Goal: Task Accomplishment & Management: Use online tool/utility

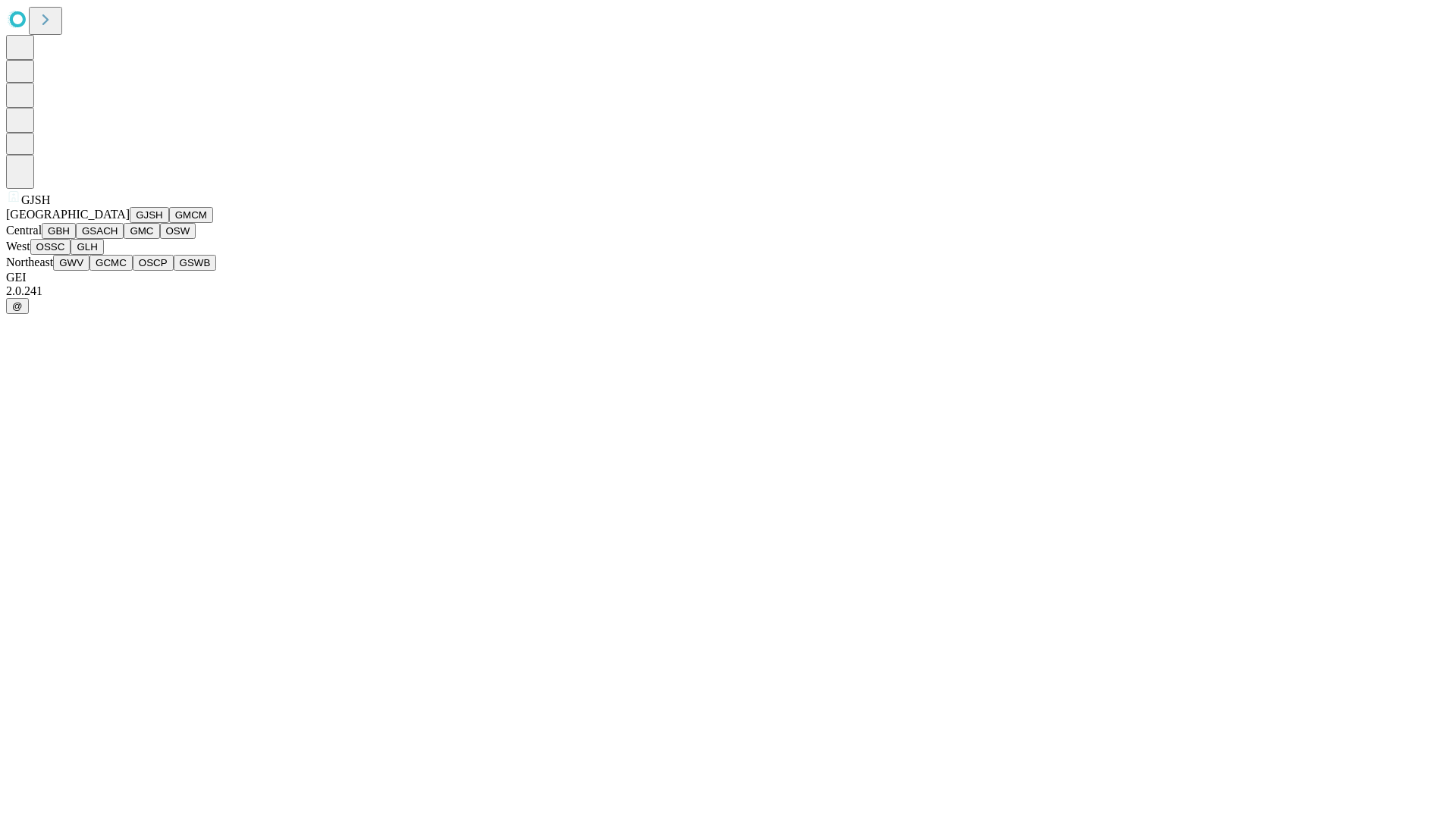
click at [129, 223] on button "GJSH" at bounding box center [149, 215] width 39 height 16
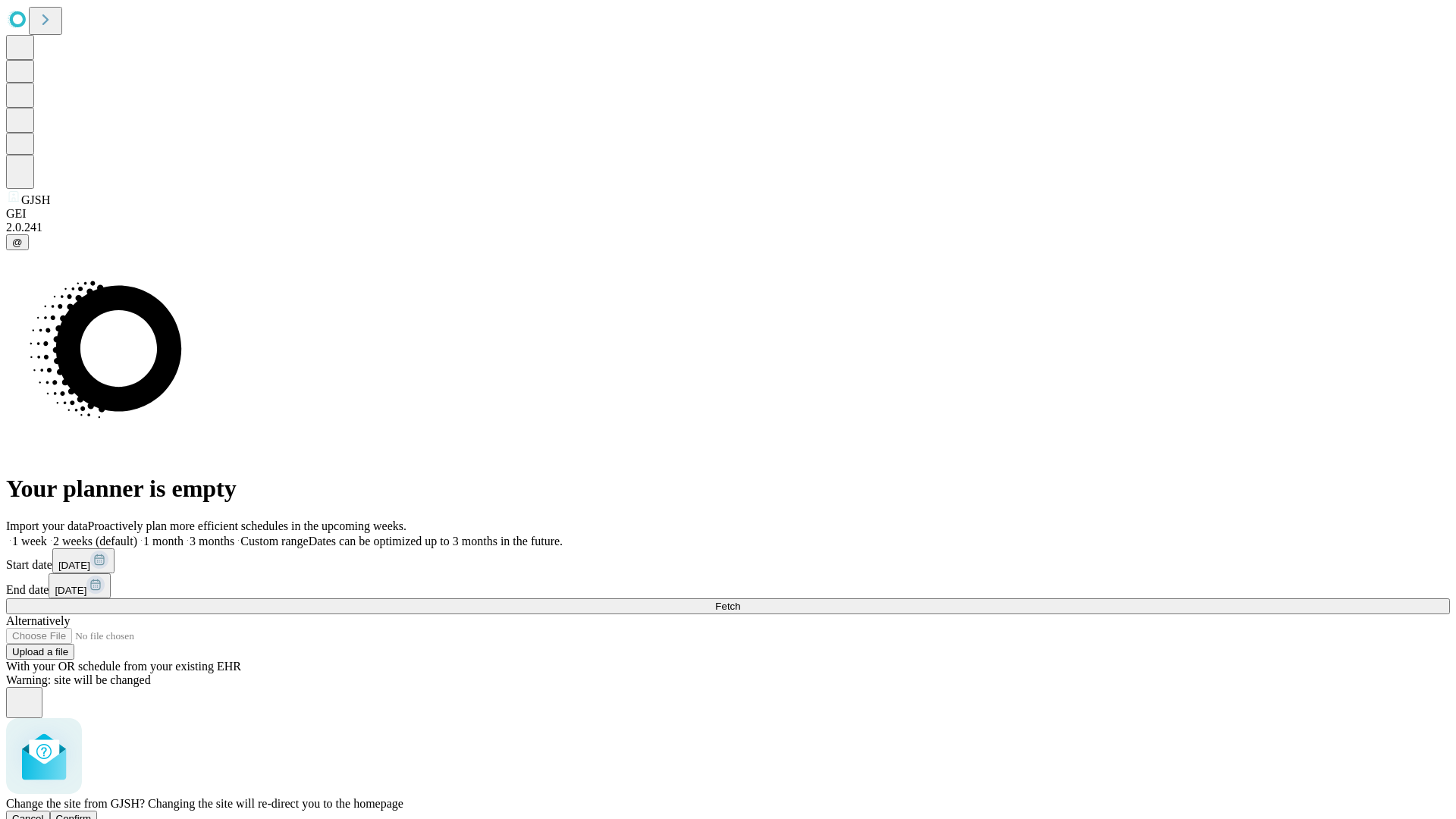
click at [92, 813] on span "Confirm" at bounding box center [73, 818] width 36 height 11
click at [137, 535] on label "2 weeks (default)" at bounding box center [92, 541] width 90 height 13
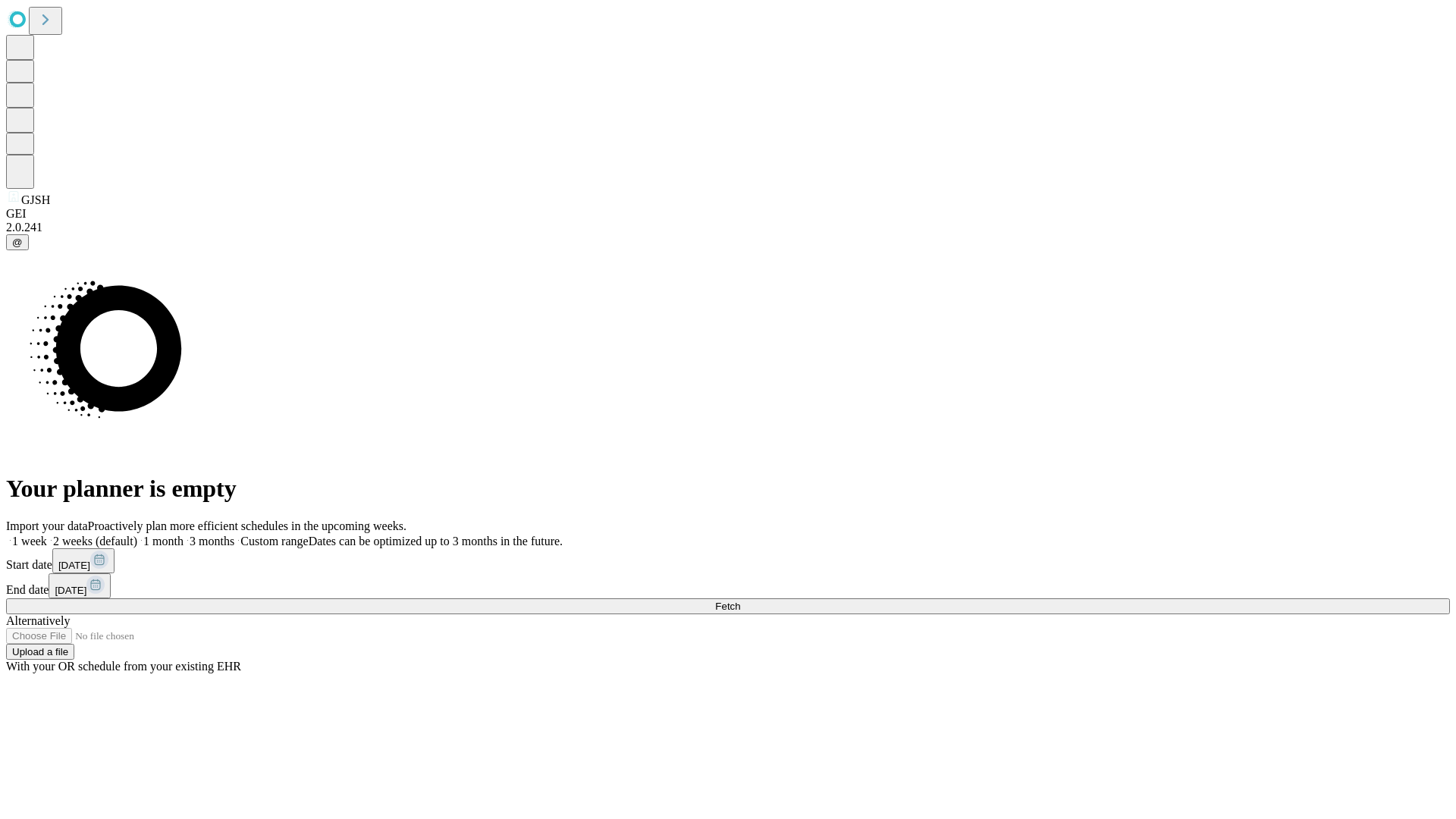
click at [740, 601] on span "Fetch" at bounding box center [728, 607] width 25 height 11
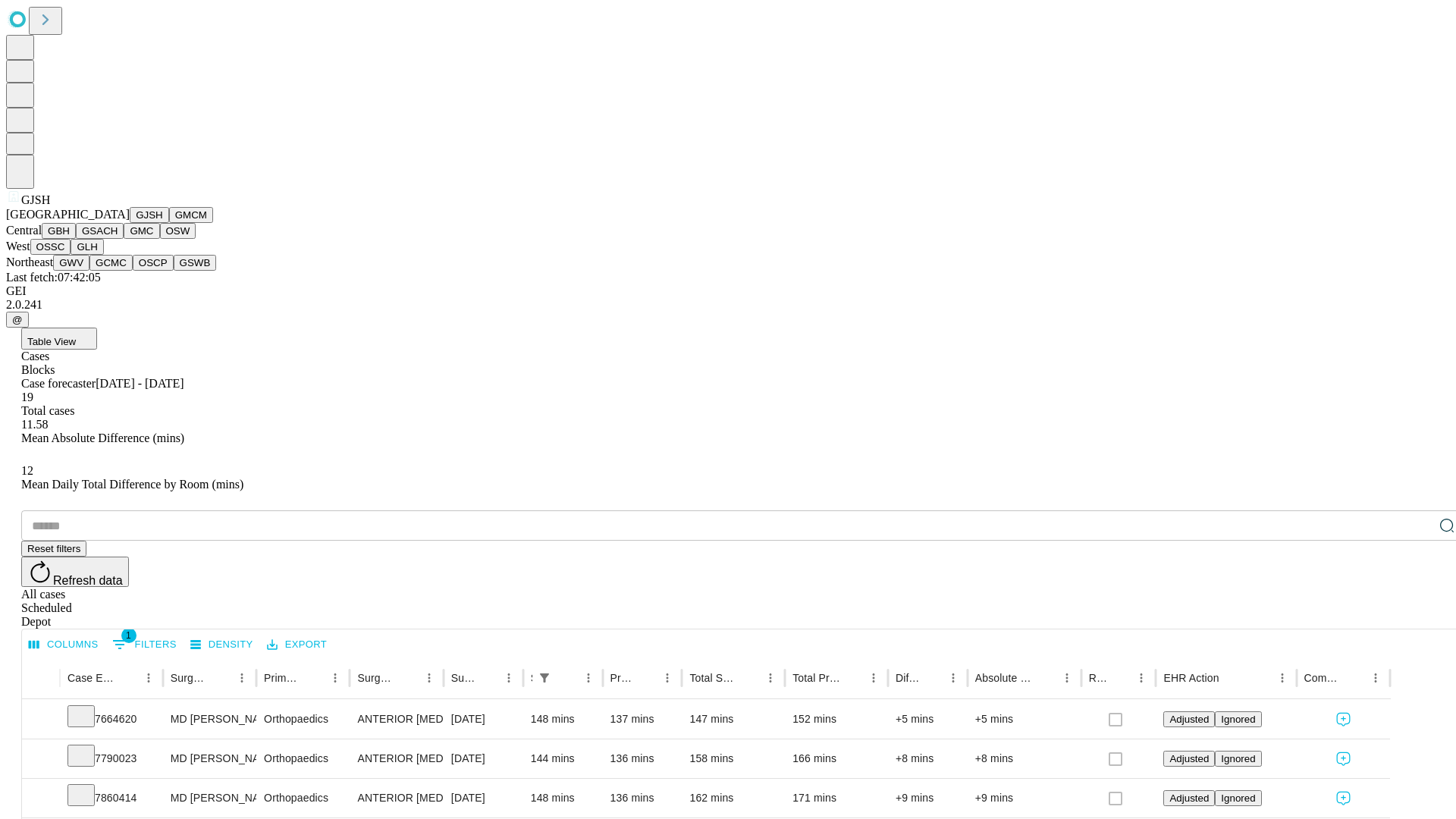
click at [169, 223] on button "GMCM" at bounding box center [191, 215] width 44 height 16
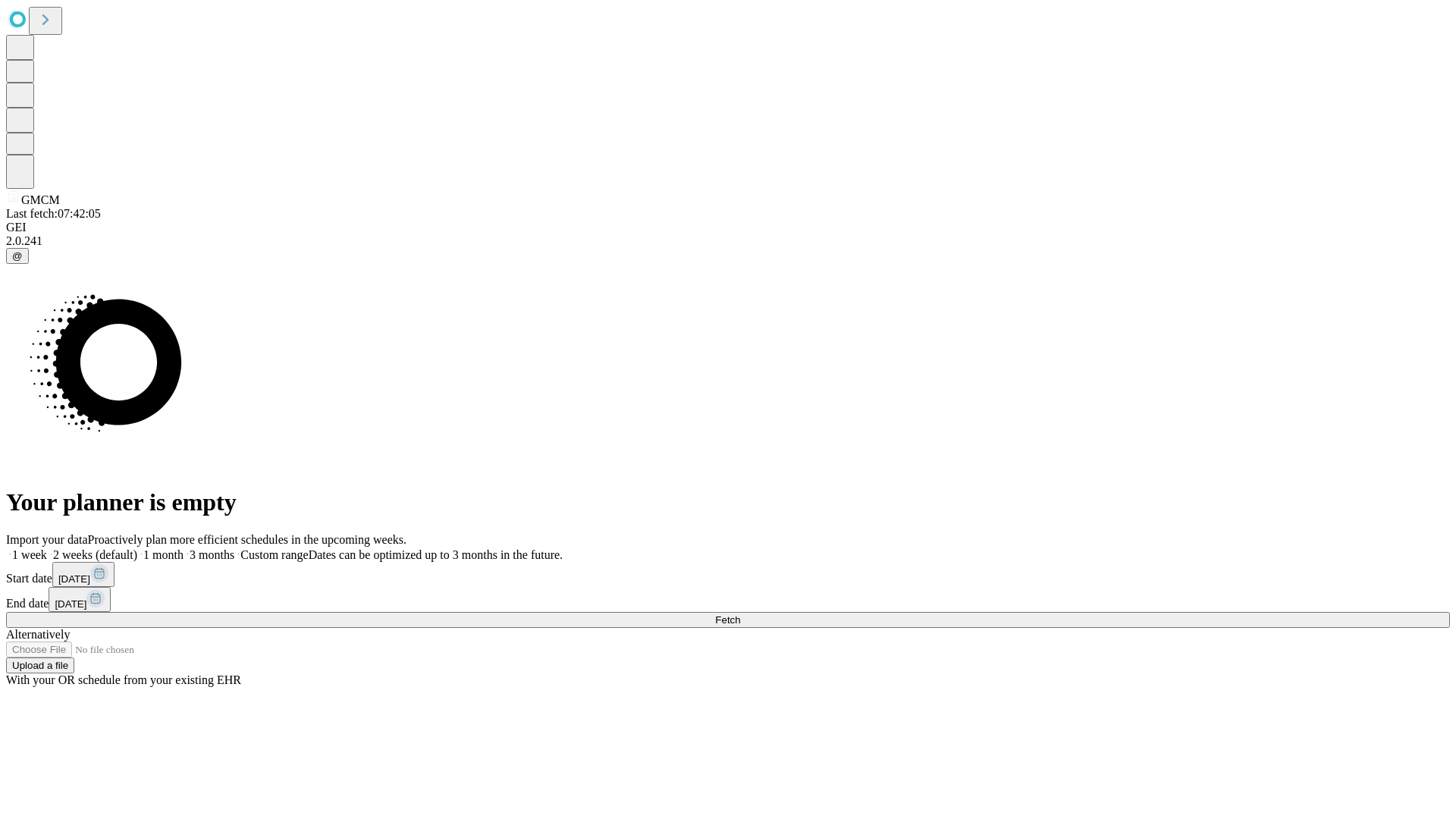
click at [137, 548] on label "2 weeks (default)" at bounding box center [92, 554] width 90 height 13
click at [740, 614] on span "Fetch" at bounding box center [728, 620] width 25 height 11
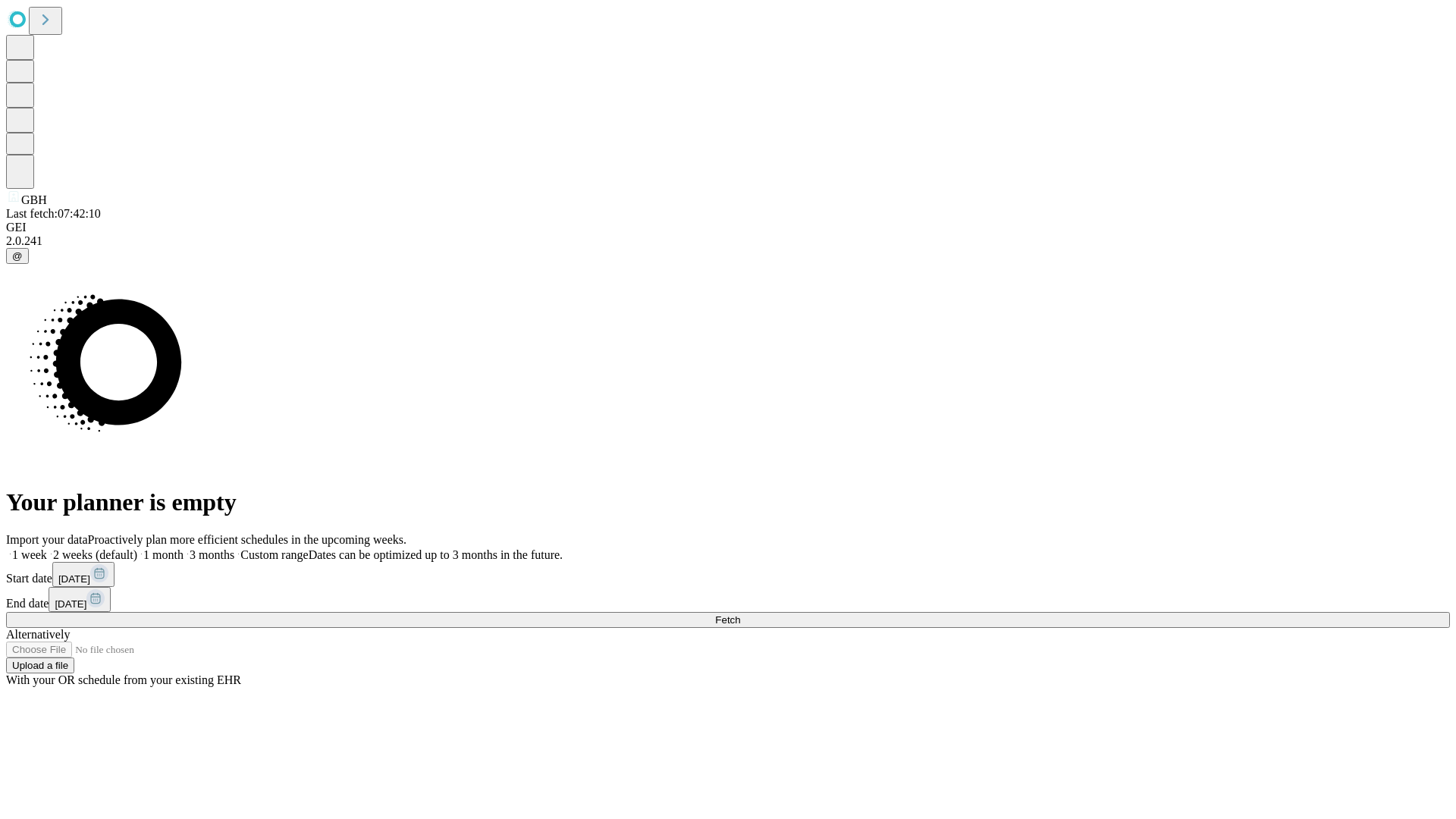
click at [137, 548] on label "2 weeks (default)" at bounding box center [92, 554] width 90 height 13
click at [740, 614] on span "Fetch" at bounding box center [728, 620] width 25 height 11
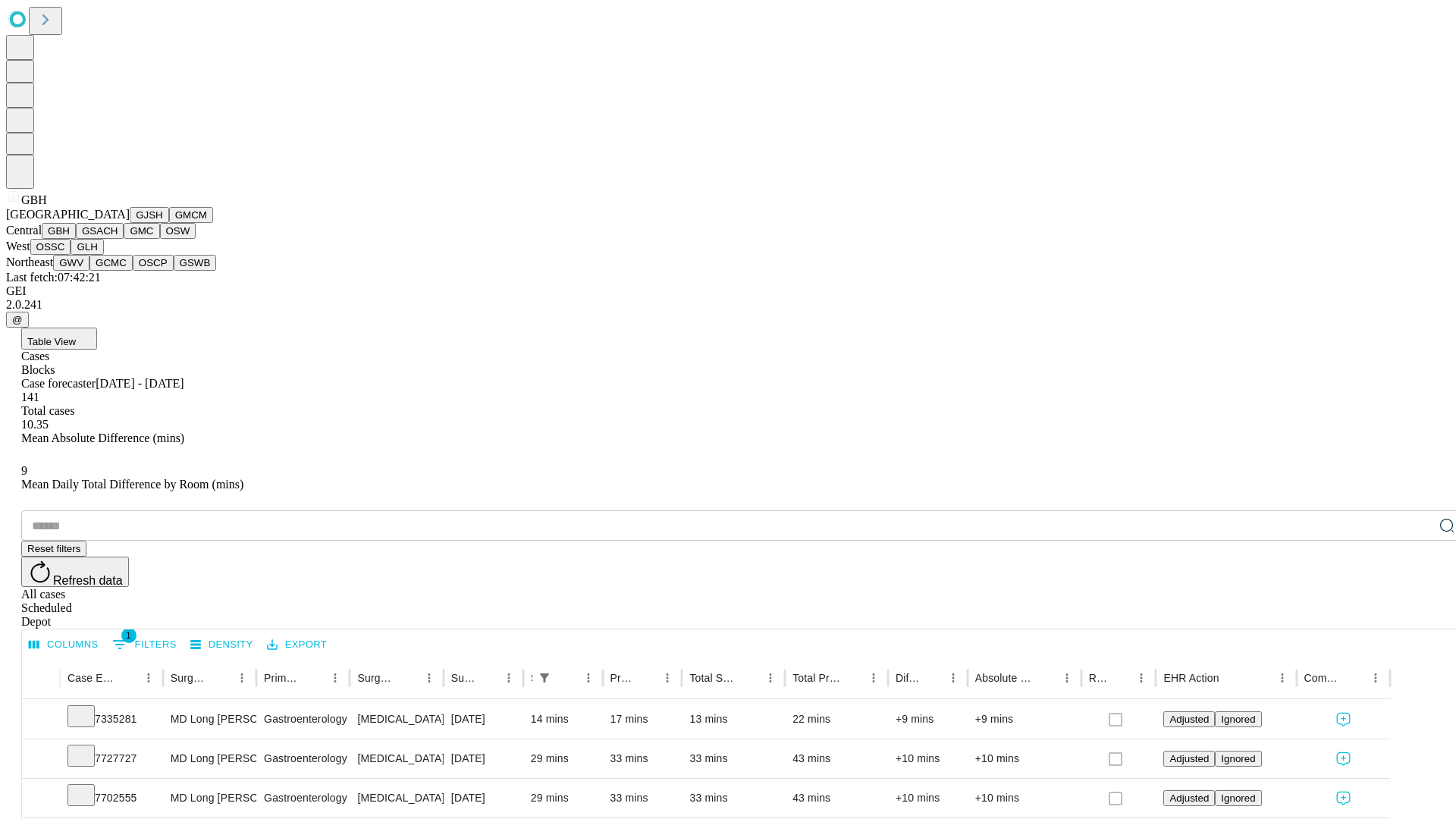
click at [118, 239] on button "GSACH" at bounding box center [99, 231] width 48 height 16
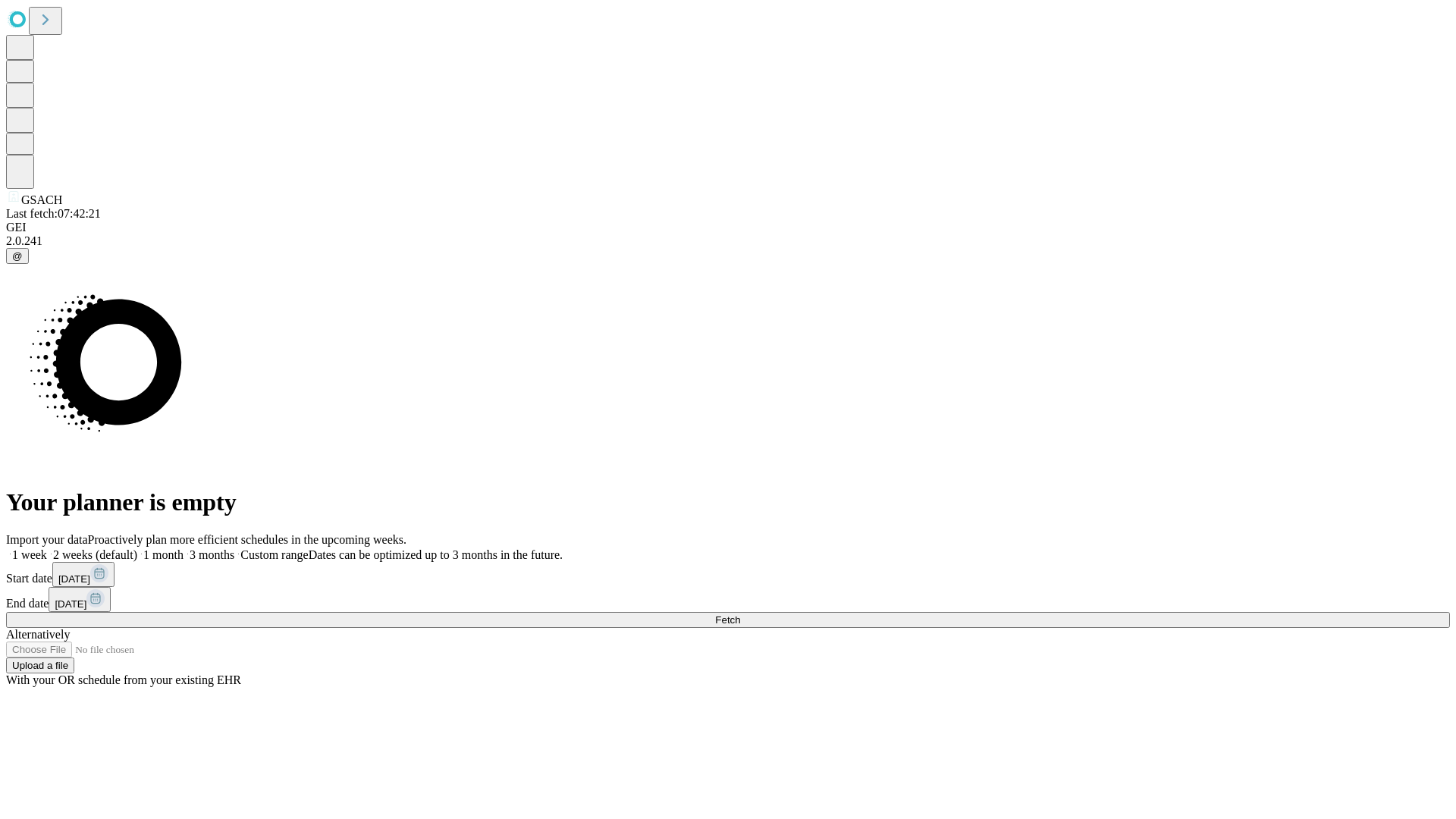
click at [137, 548] on label "2 weeks (default)" at bounding box center [92, 554] width 90 height 13
click at [740, 614] on span "Fetch" at bounding box center [728, 620] width 25 height 11
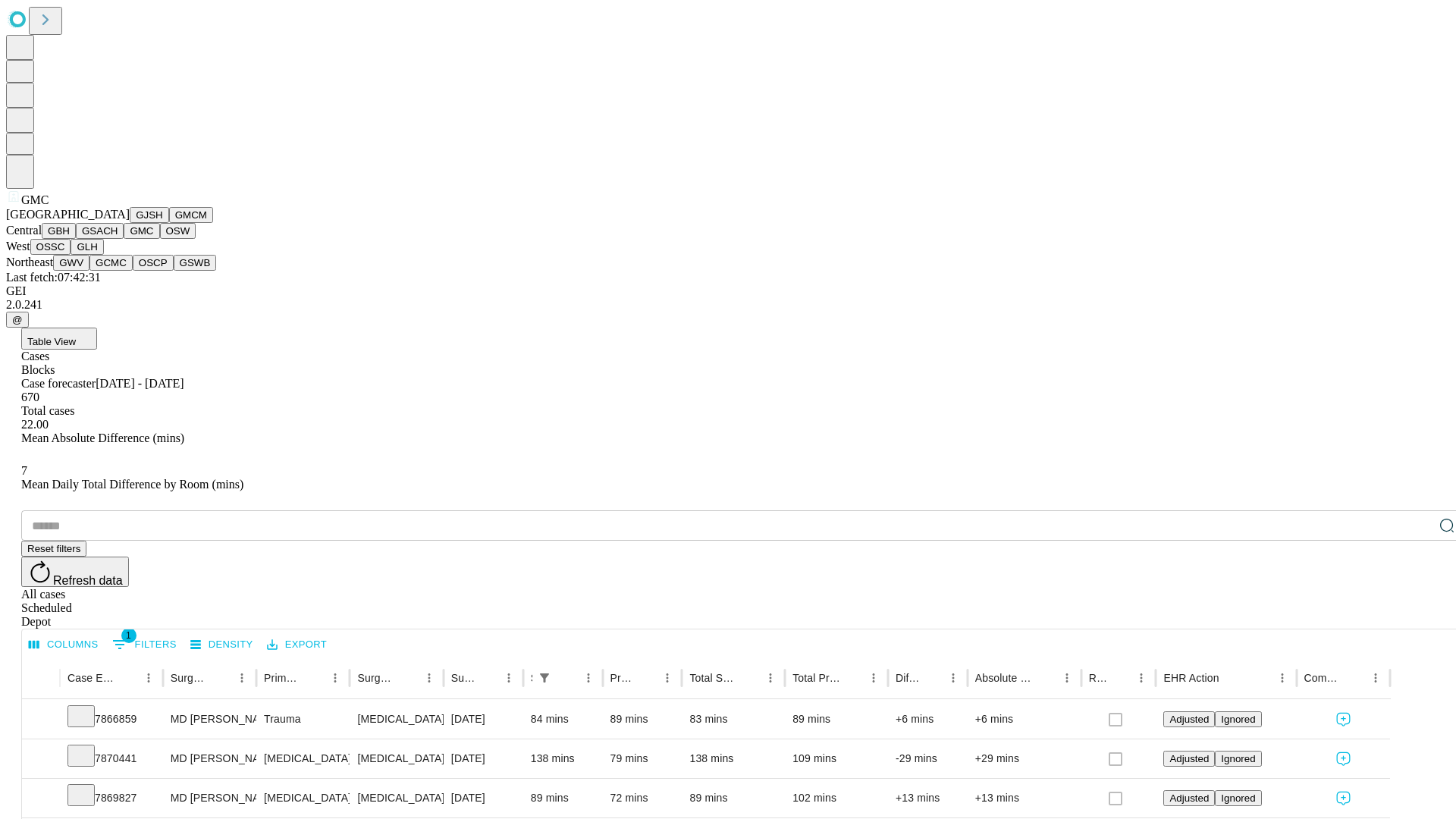
click at [160, 239] on button "OSW" at bounding box center [178, 231] width 36 height 16
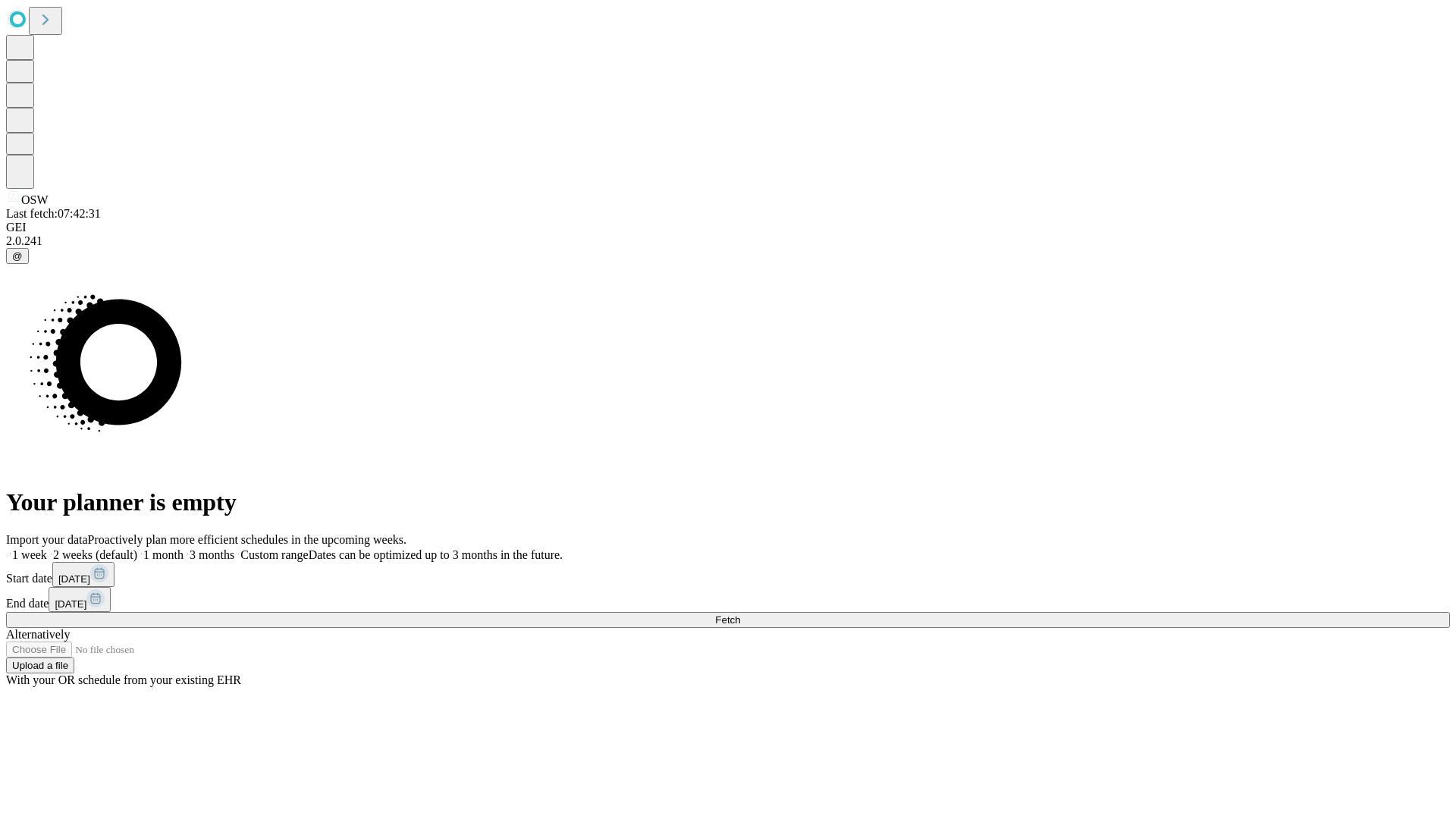
click at [137, 548] on label "2 weeks (default)" at bounding box center [92, 554] width 90 height 13
click at [740, 614] on span "Fetch" at bounding box center [728, 620] width 25 height 11
click at [137, 548] on label "2 weeks (default)" at bounding box center [92, 554] width 90 height 13
click at [740, 614] on span "Fetch" at bounding box center [728, 620] width 25 height 11
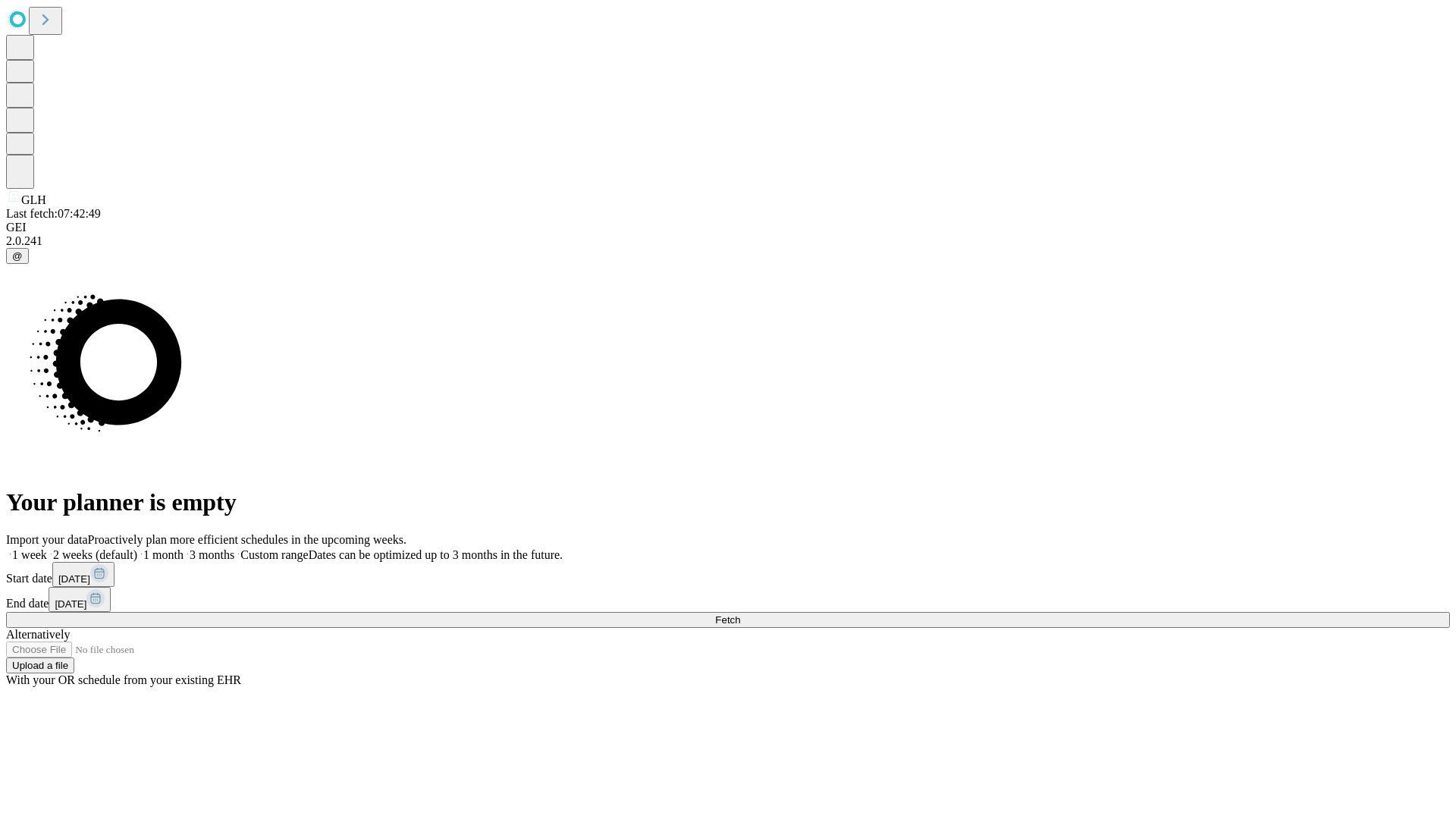
click at [137, 548] on label "2 weeks (default)" at bounding box center [92, 554] width 90 height 13
click at [740, 614] on span "Fetch" at bounding box center [728, 620] width 25 height 11
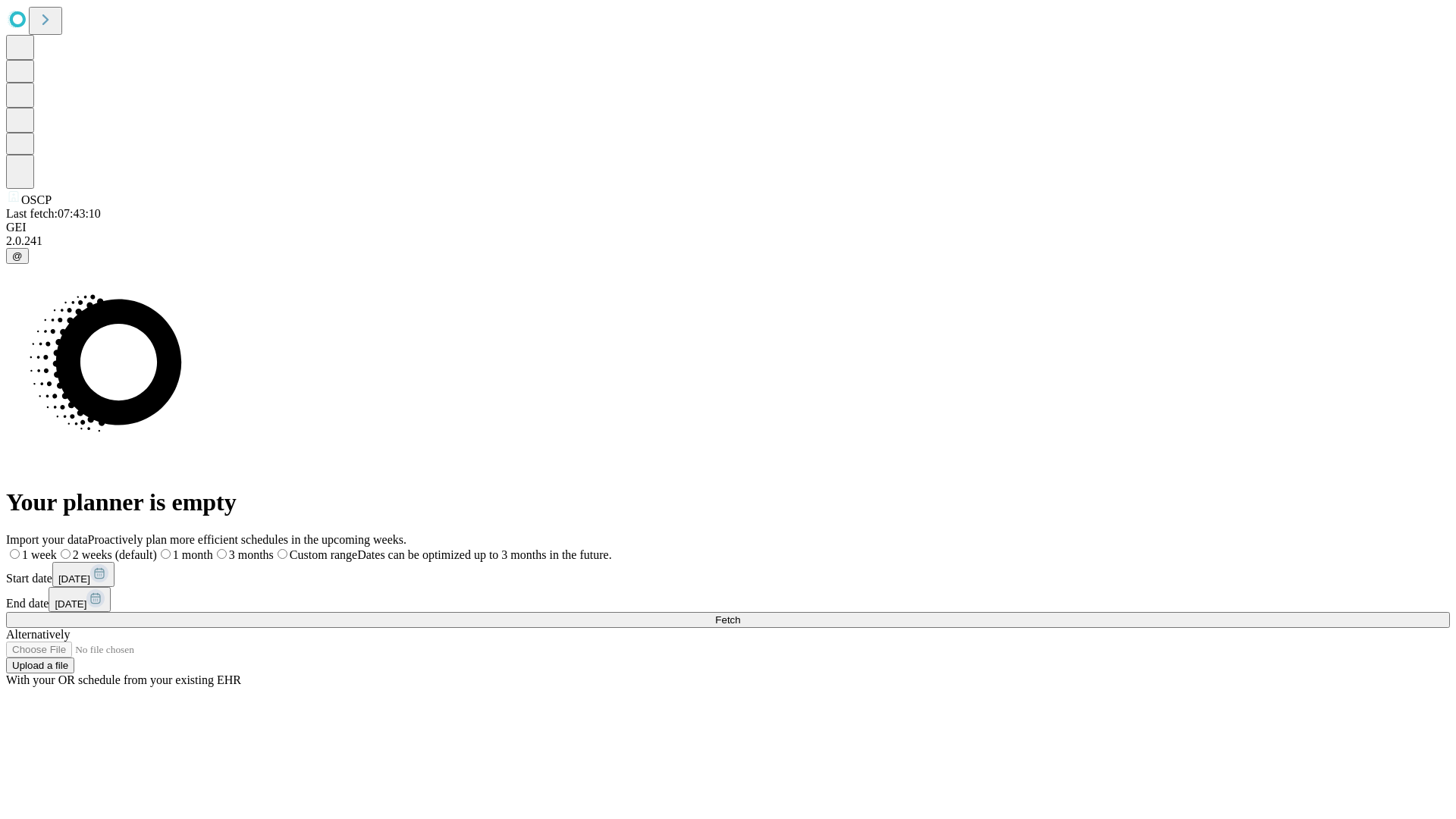
click at [157, 548] on label "2 weeks (default)" at bounding box center [107, 554] width 100 height 13
click at [740, 614] on span "Fetch" at bounding box center [728, 620] width 25 height 11
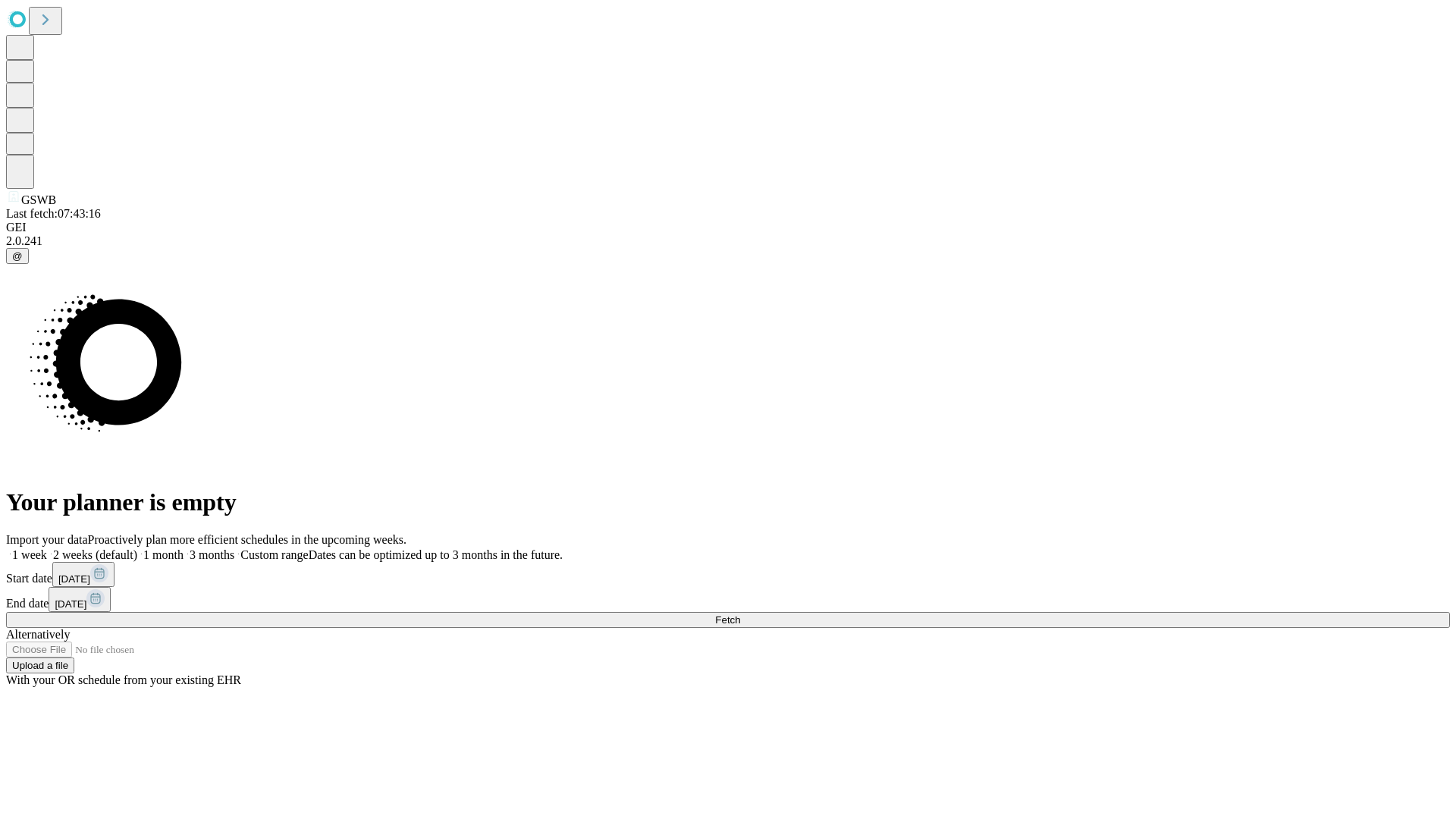
click at [137, 548] on label "2 weeks (default)" at bounding box center [92, 554] width 90 height 13
click at [740, 614] on span "Fetch" at bounding box center [728, 620] width 25 height 11
